Goal: Task Accomplishment & Management: Manage account settings

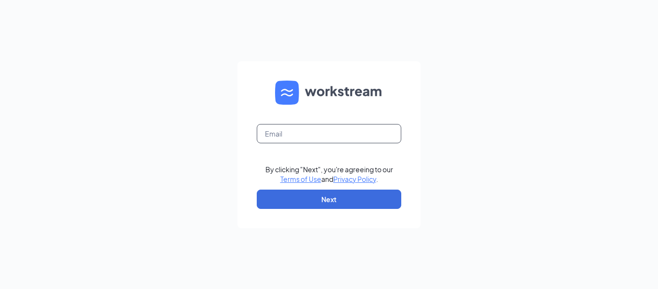
click at [331, 138] on input "text" at bounding box center [329, 133] width 145 height 19
type input "williamecrouch4@gmail.com"
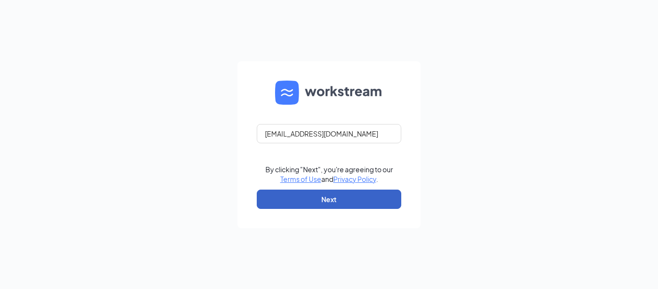
click at [345, 199] on button "Next" at bounding box center [329, 198] width 145 height 19
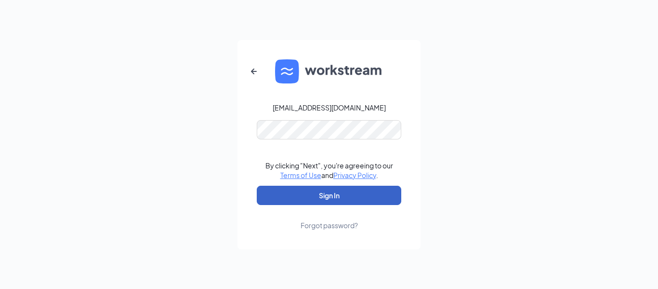
click at [338, 192] on button "Sign In" at bounding box center [329, 195] width 145 height 19
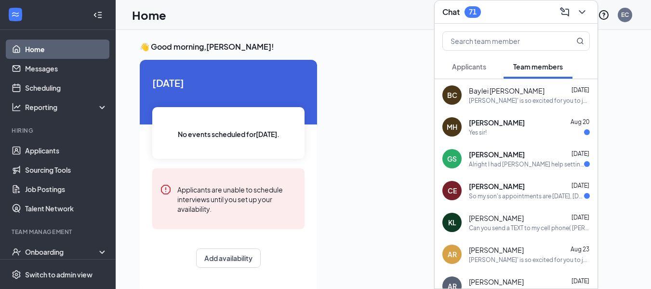
click at [471, 61] on button "Applicants" at bounding box center [468, 66] width 53 height 24
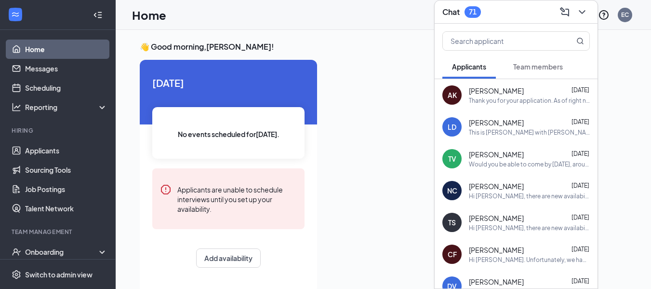
click at [536, 66] on span "Team members" at bounding box center [538, 66] width 50 height 9
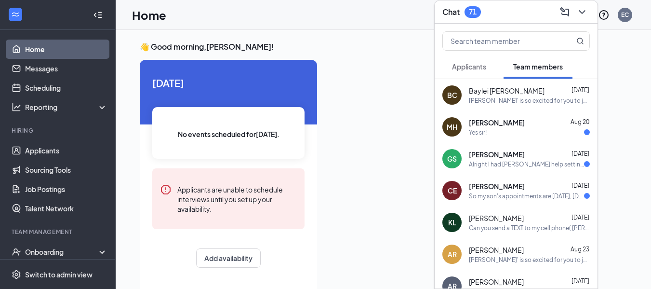
click at [507, 160] on div "Alright I had [PERSON_NAME] help setting up crunch time [DATE] then I got [PERS…" at bounding box center [526, 164] width 115 height 8
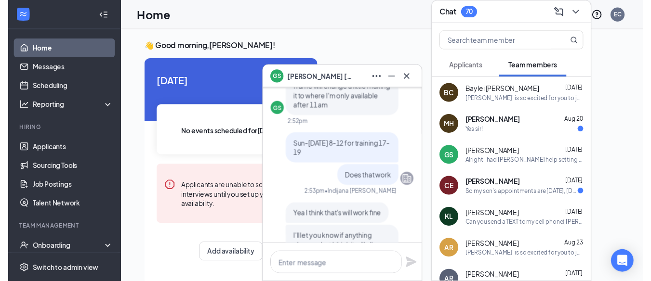
scroll to position [-679, 0]
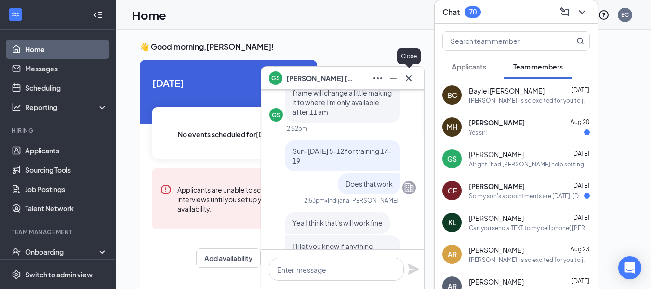
click at [403, 77] on icon "Cross" at bounding box center [409, 78] width 12 height 12
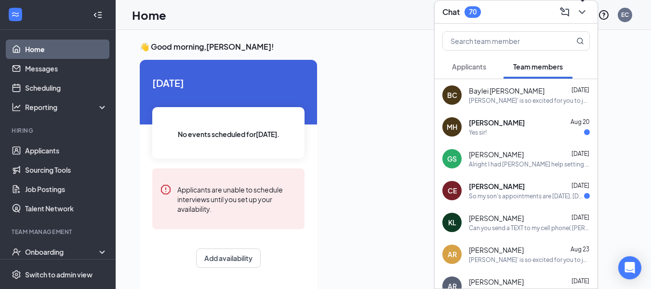
click at [582, 13] on icon "ChevronDown" at bounding box center [582, 12] width 6 height 4
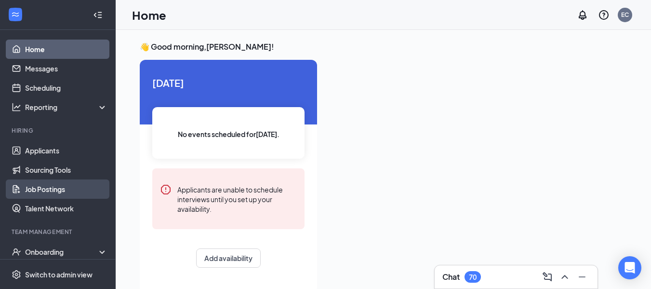
click at [56, 189] on link "Job Postings" at bounding box center [66, 188] width 82 height 19
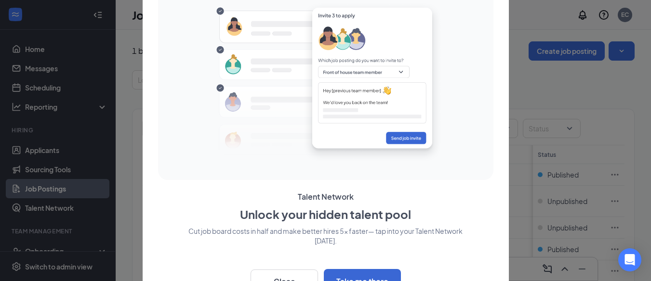
click at [651, 47] on div at bounding box center [325, 140] width 651 height 281
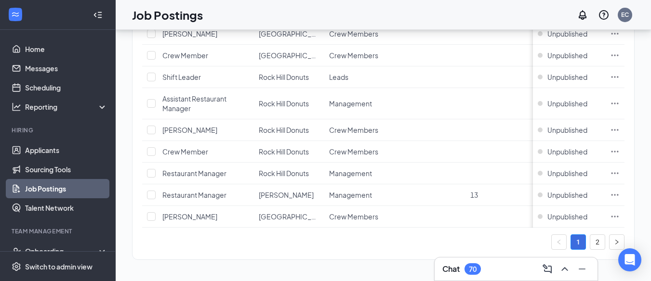
scroll to position [1115, 0]
click at [604, 243] on link "2" at bounding box center [597, 242] width 14 height 14
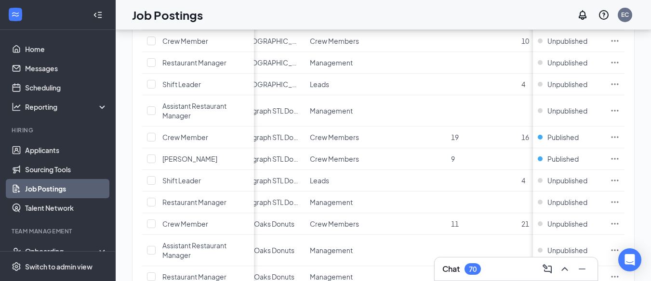
scroll to position [59, 0]
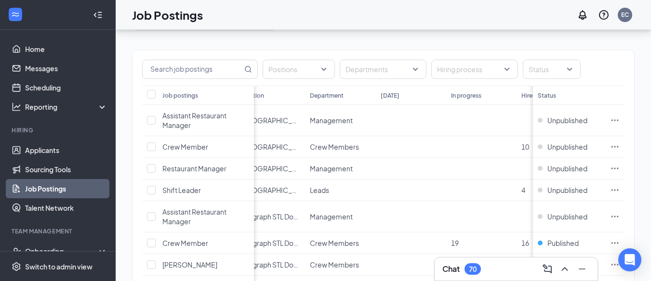
click at [274, 102] on th "Location" at bounding box center [270, 95] width 70 height 19
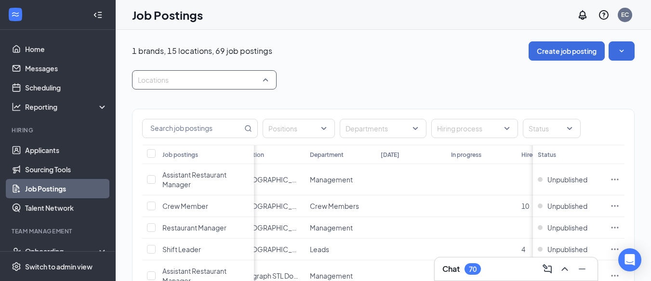
click at [262, 77] on div at bounding box center [199, 79] width 130 height 15
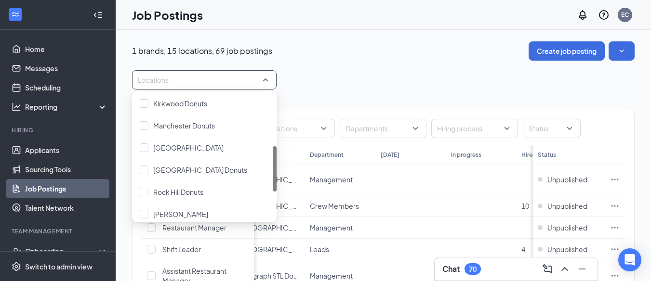
scroll to position [138, 0]
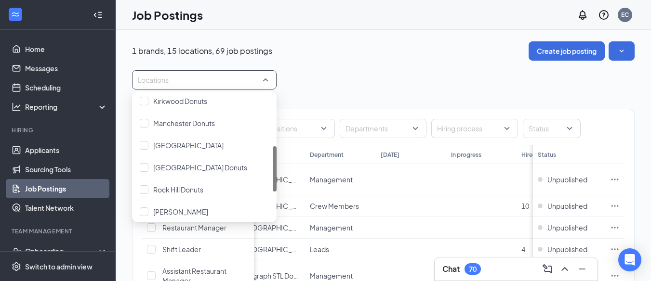
drag, startPoint x: 276, startPoint y: 103, endPoint x: 271, endPoint y: 154, distance: 51.3
click at [271, 154] on div "Kirkwood Donuts Manchester Donuts [GEOGRAPHIC_DATA] [GEOGRAPHIC_DATA] [GEOGRAPH…" at bounding box center [204, 156] width 145 height 123
click at [180, 143] on span "[GEOGRAPHIC_DATA]" at bounding box center [188, 145] width 70 height 9
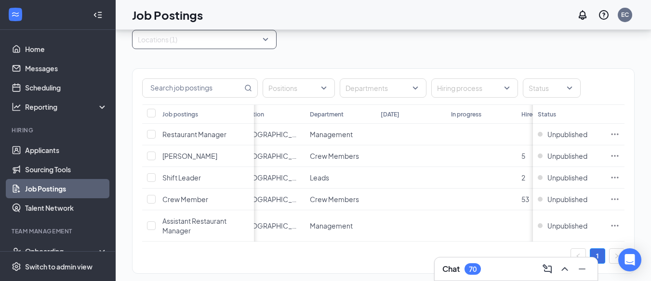
scroll to position [40, 0]
click at [550, 157] on div "Unpublished" at bounding box center [563, 157] width 50 height 10
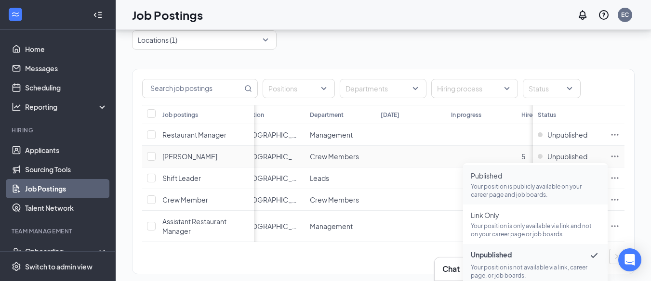
click at [525, 183] on p "Your position is publicly available on your career page and job boards." at bounding box center [535, 191] width 129 height 16
